Goal: Use online tool/utility: Utilize a website feature to perform a specific function

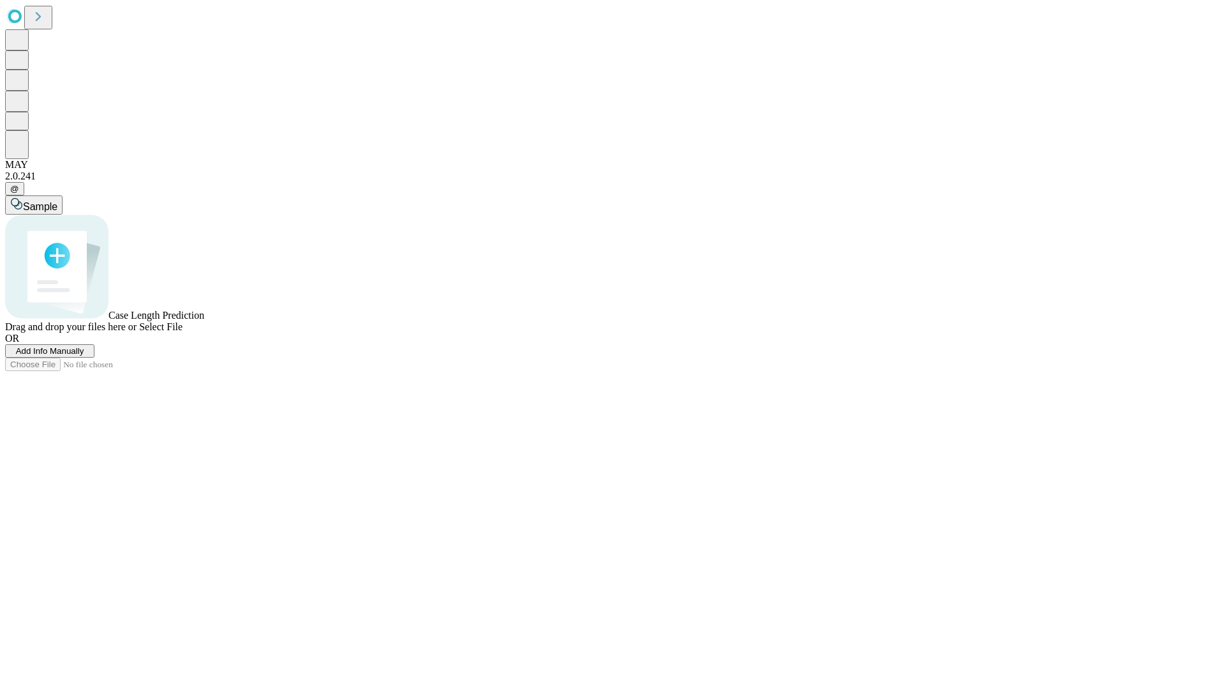
click at [94, 357] on button "Add Info Manually" at bounding box center [49, 350] width 89 height 13
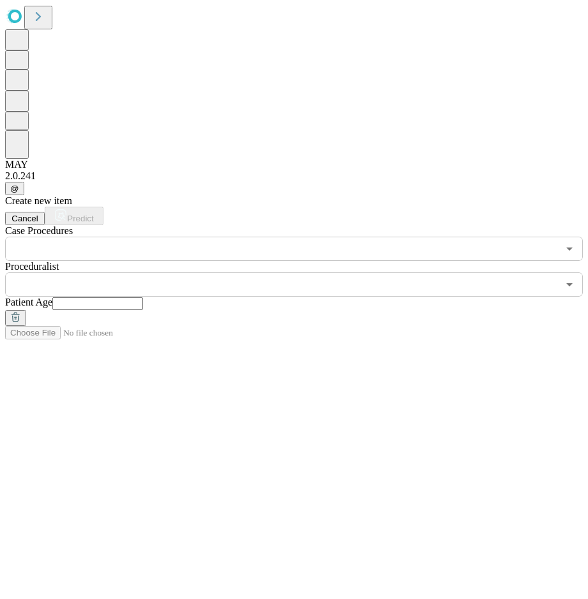
drag, startPoint x: 193, startPoint y: 187, endPoint x: 161, endPoint y: 117, distance: 76.3
click at [193, 195] on div "Create new item Cancel Predict Case Procedures ​ Proceduralist ​ Patient Age" at bounding box center [294, 260] width 578 height 131
click at [160, 237] on input "text" at bounding box center [281, 249] width 553 height 24
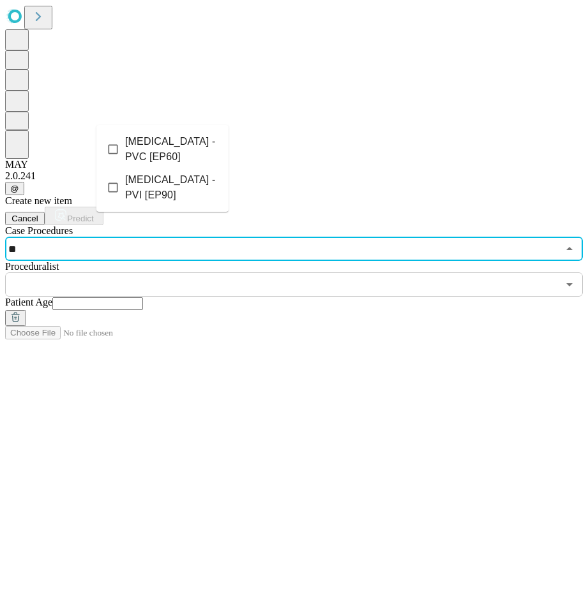
type input "***"
drag, startPoint x: 181, startPoint y: 139, endPoint x: 257, endPoint y: 130, distance: 77.2
click at [181, 140] on li "[MEDICAL_DATA] - PVI [EP90]" at bounding box center [162, 149] width 132 height 38
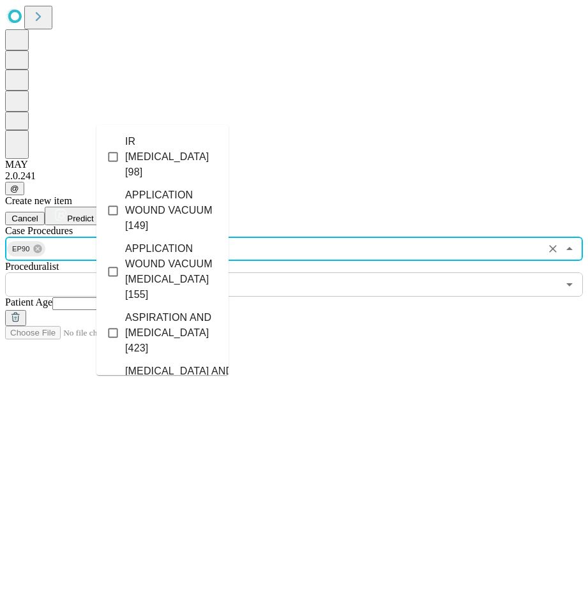
scroll to position [563, 0]
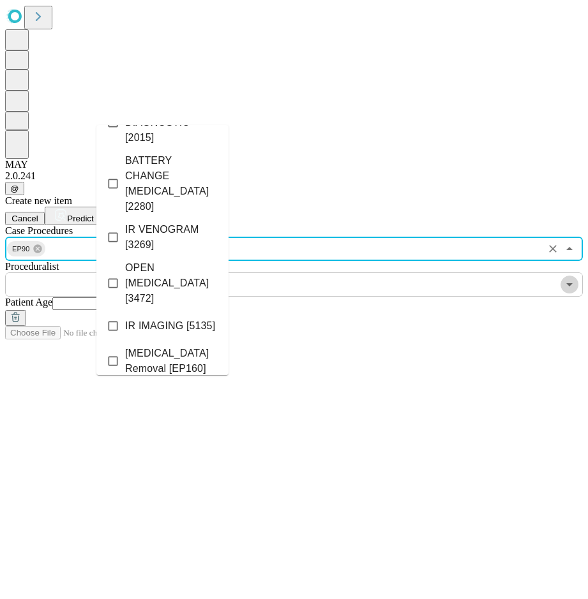
click at [562, 277] on icon "Open" at bounding box center [569, 284] width 15 height 15
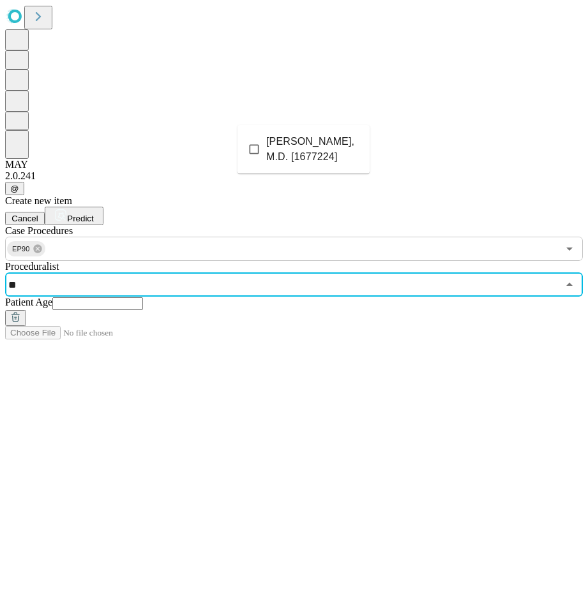
type input "***"
drag, startPoint x: 322, startPoint y: 143, endPoint x: 370, endPoint y: 130, distance: 49.7
click at [326, 146] on span "[PERSON_NAME], M.D. [1677224]" at bounding box center [312, 149] width 93 height 31
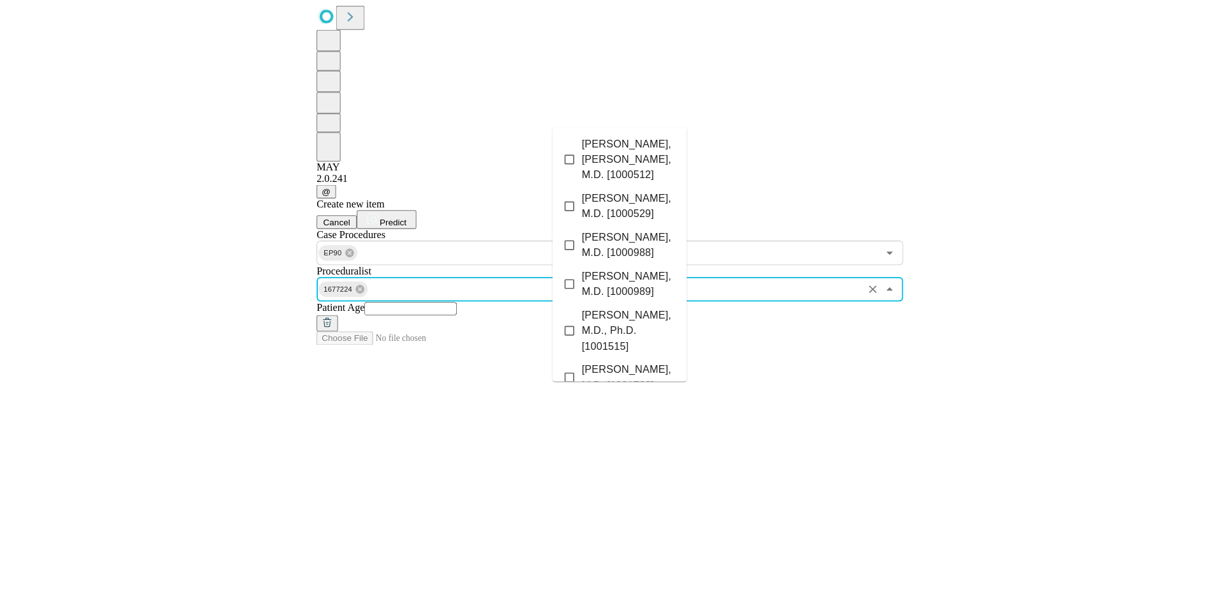
scroll to position [595, 0]
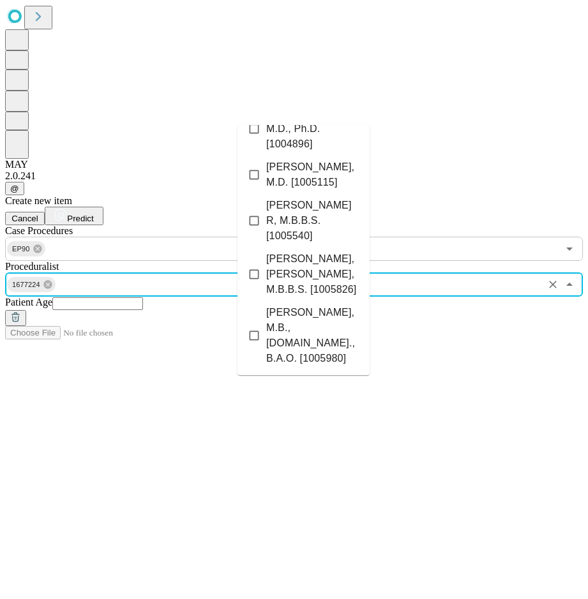
click at [143, 297] on input "text" at bounding box center [97, 303] width 91 height 13
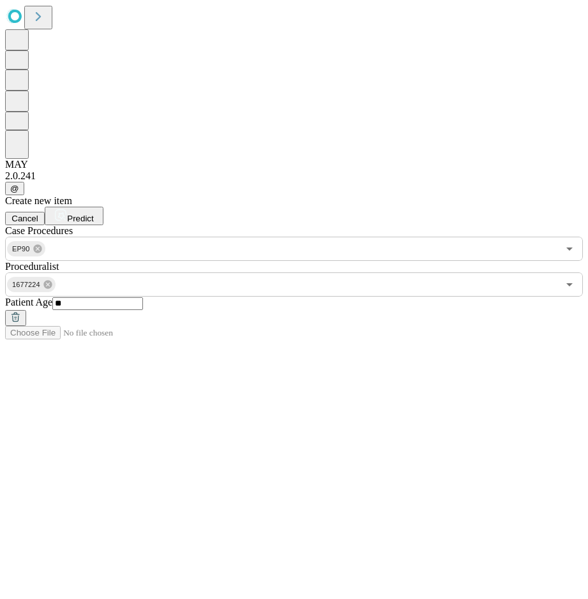
type input "**"
click at [93, 214] on span "Predict" at bounding box center [80, 219] width 26 height 10
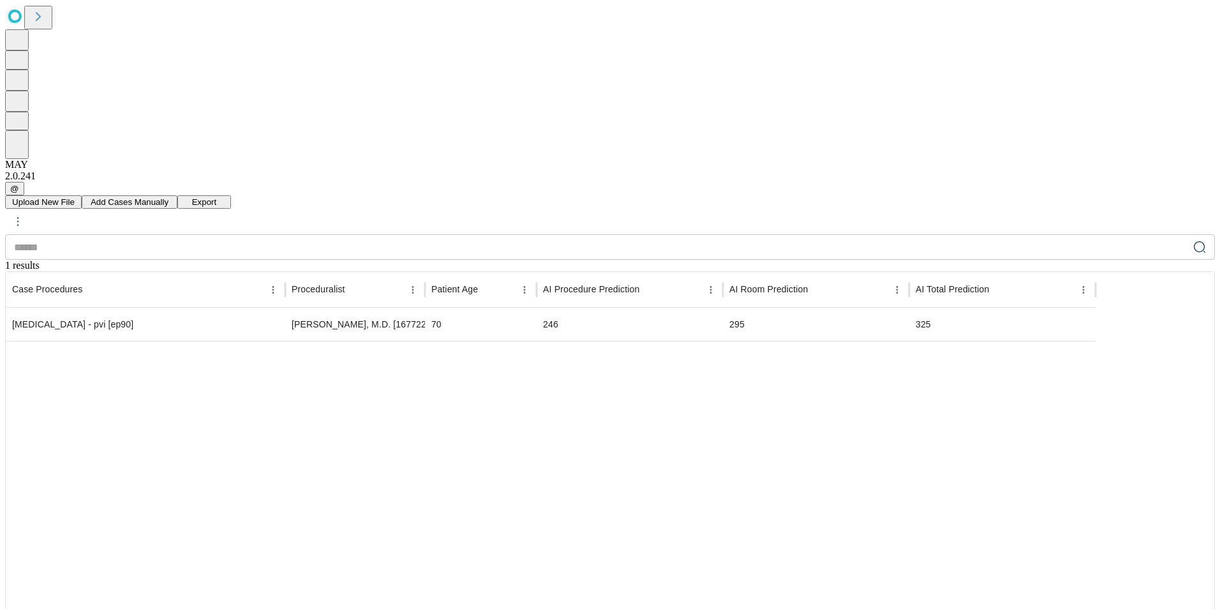
drag, startPoint x: 774, startPoint y: 345, endPoint x: 709, endPoint y: 186, distance: 171.2
click at [773, 341] on div at bounding box center [551, 517] width 1090 height 352
click at [177, 195] on button "Add Cases Manually" at bounding box center [130, 201] width 96 height 13
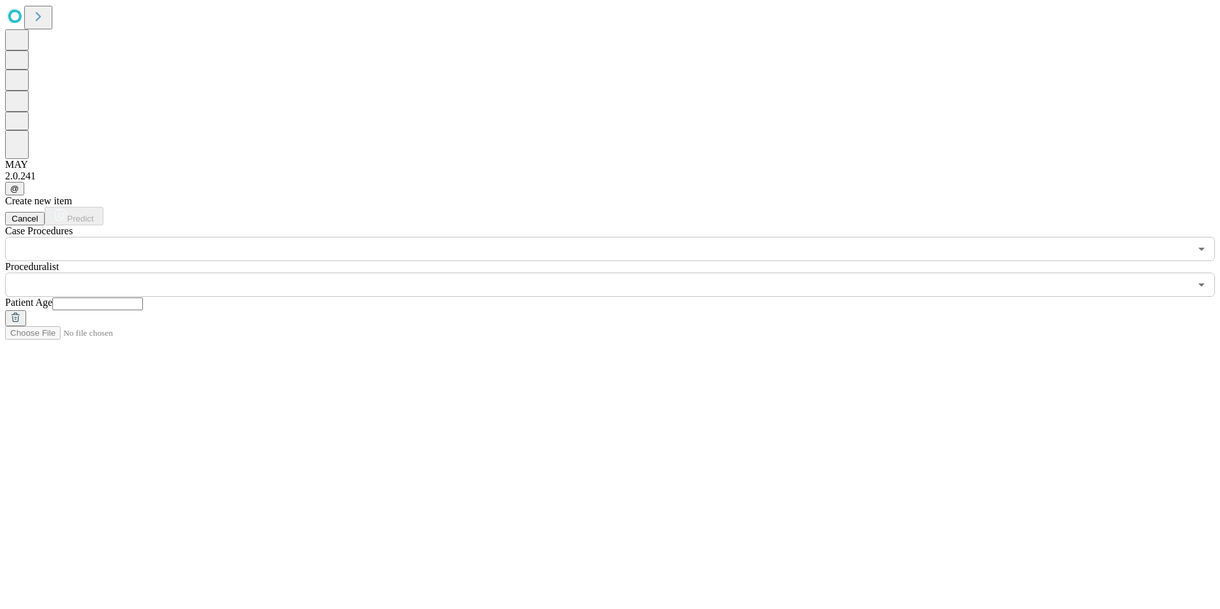
click at [273, 237] on input "text" at bounding box center [597, 249] width 1185 height 24
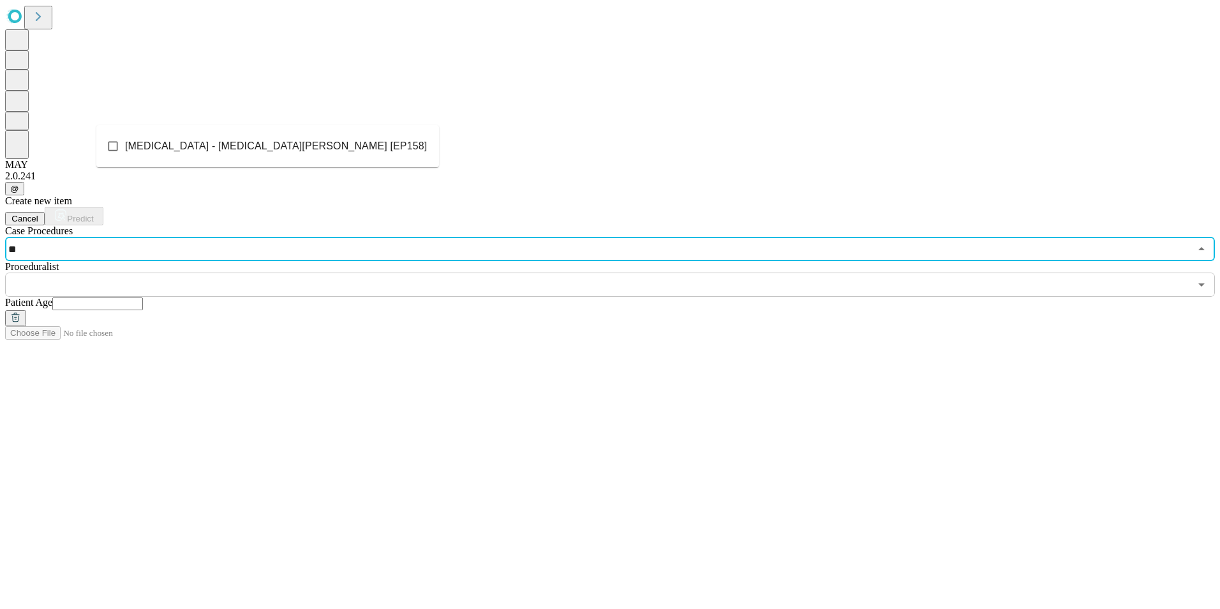
type input "*"
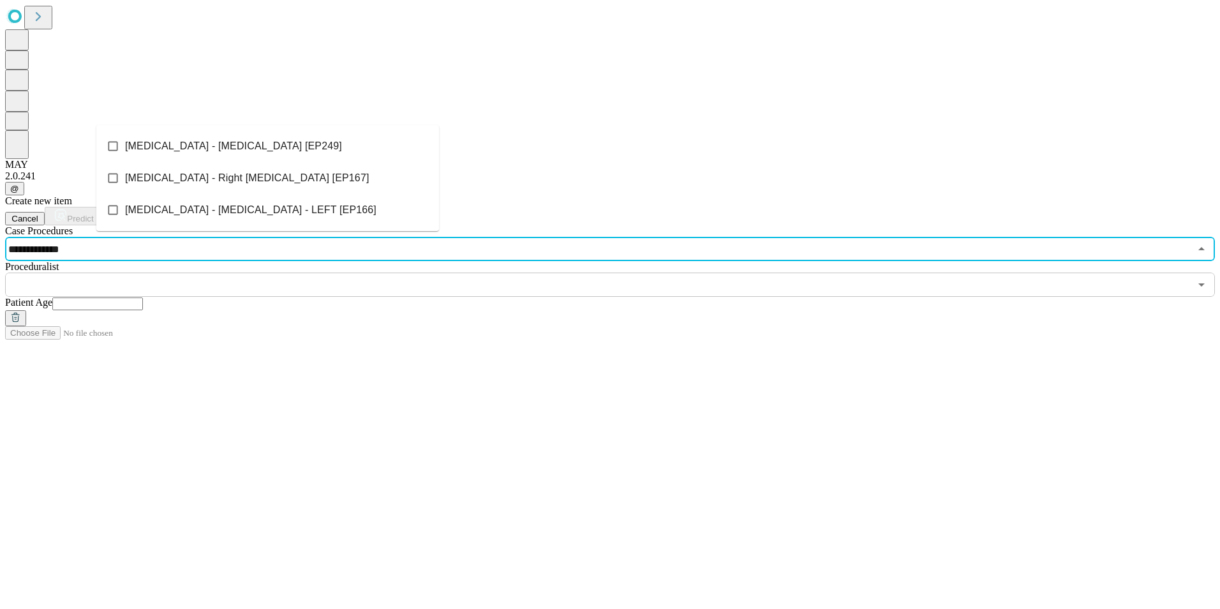
type input "**********"
click at [229, 177] on span "[MEDICAL_DATA] - Right [MEDICAL_DATA] [EP167]" at bounding box center [247, 177] width 244 height 15
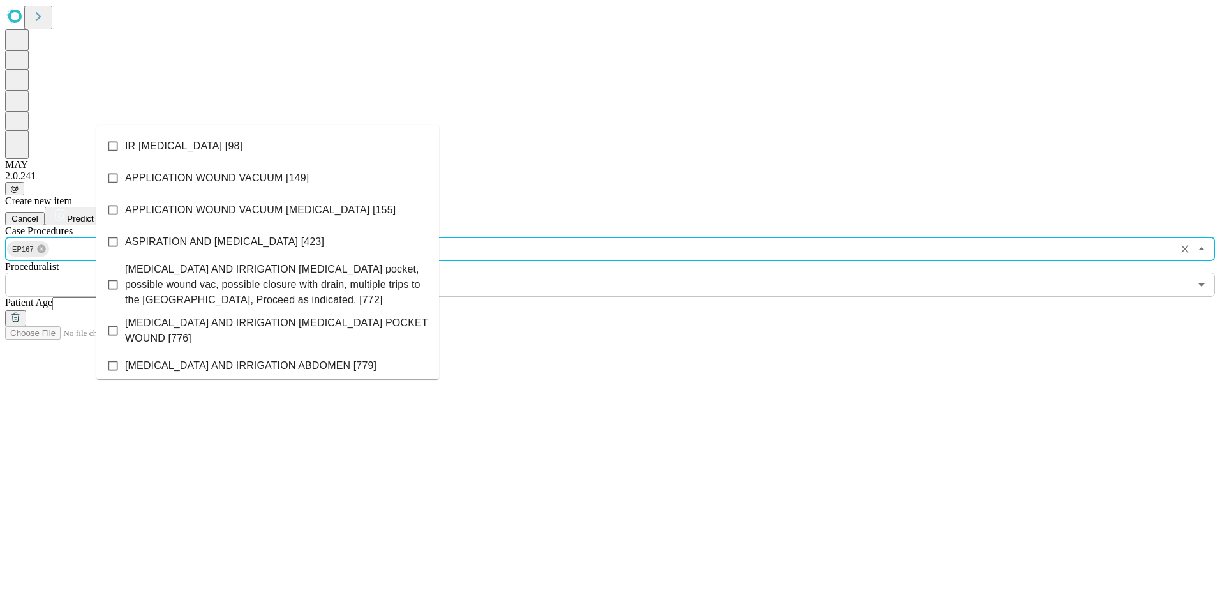
scroll to position [1102, 0]
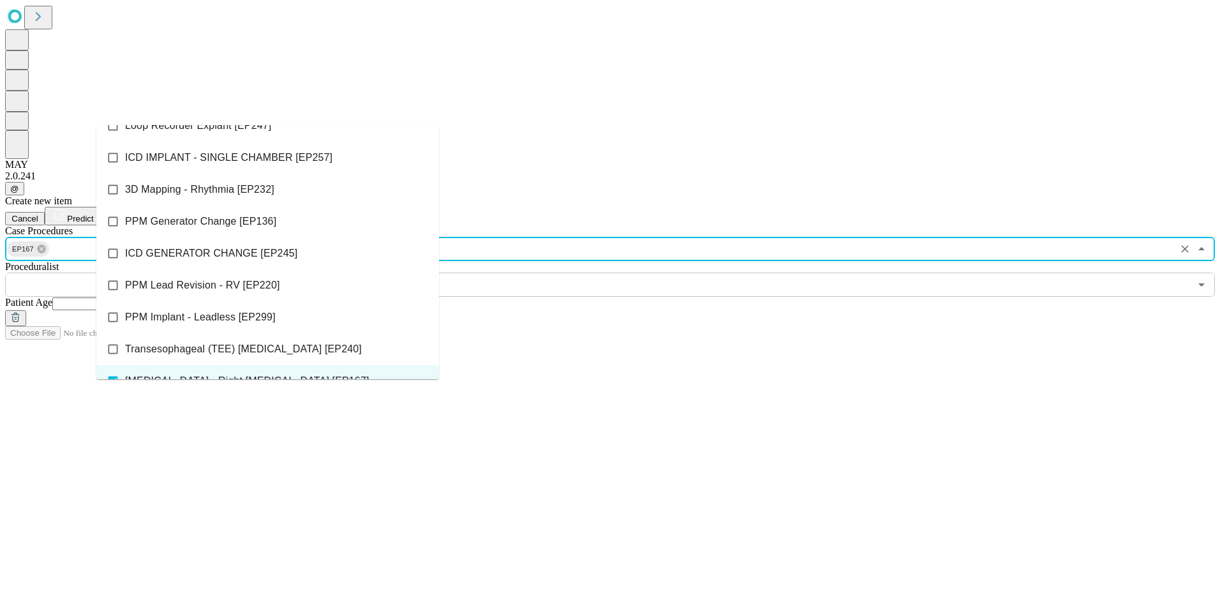
click at [481, 273] on input "text" at bounding box center [597, 285] width 1185 height 24
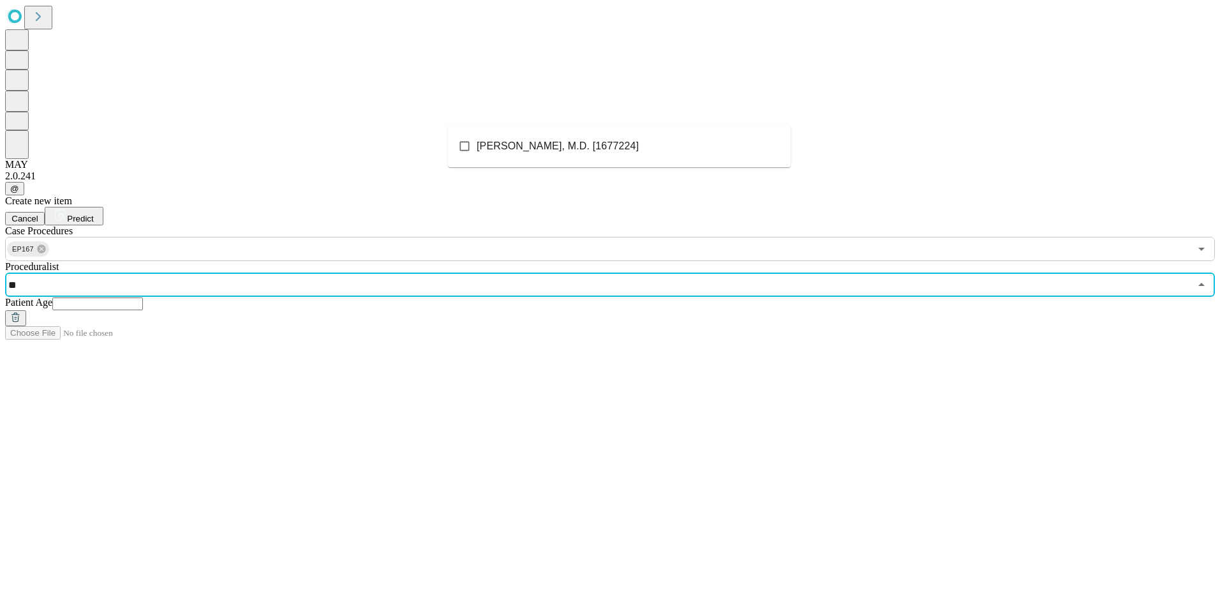
type input "***"
click at [540, 150] on span "[PERSON_NAME], M.D. [1677224]" at bounding box center [558, 146] width 162 height 15
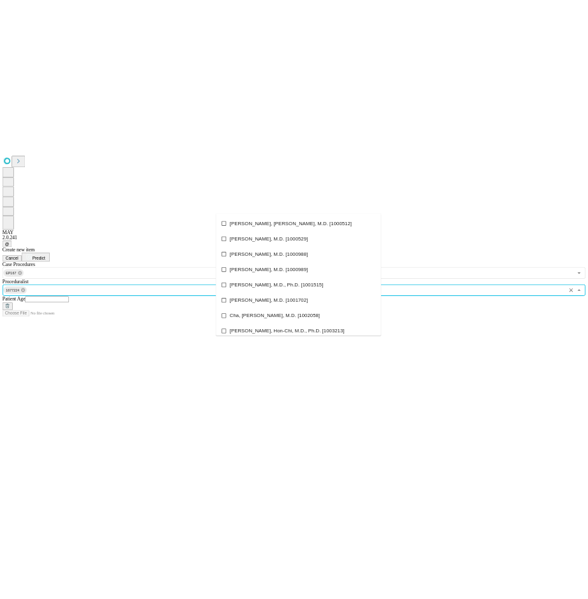
scroll to position [591, 0]
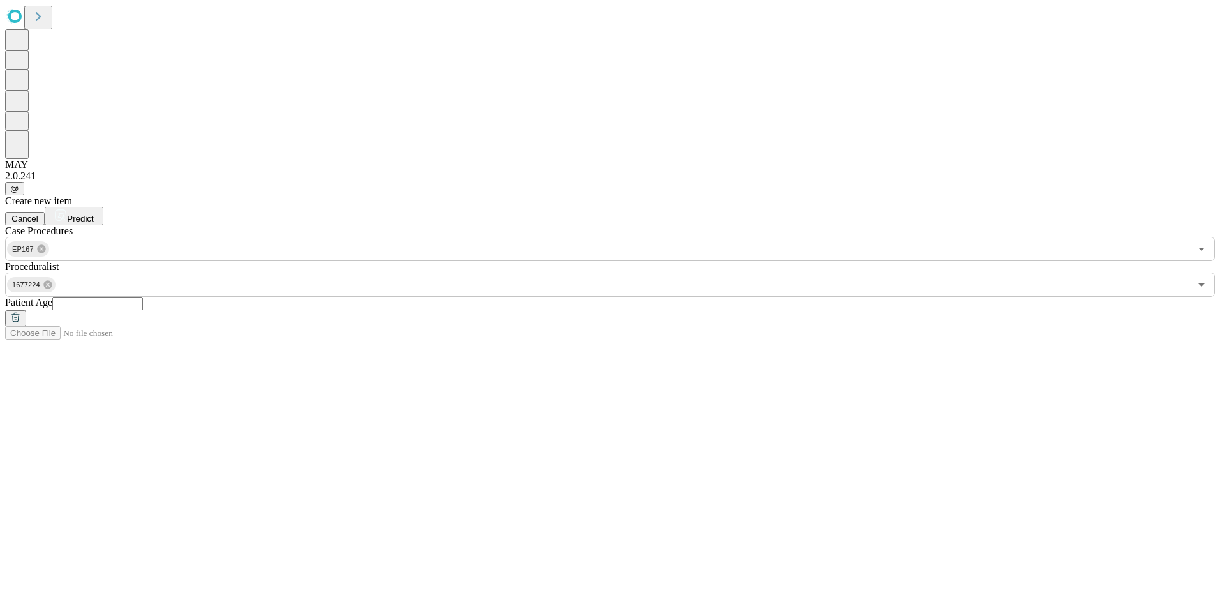
click at [143, 297] on input "text" at bounding box center [97, 303] width 91 height 13
type input "**"
click at [103, 207] on button "Predict" at bounding box center [74, 216] width 59 height 19
